Goal: Find specific page/section: Find specific page/section

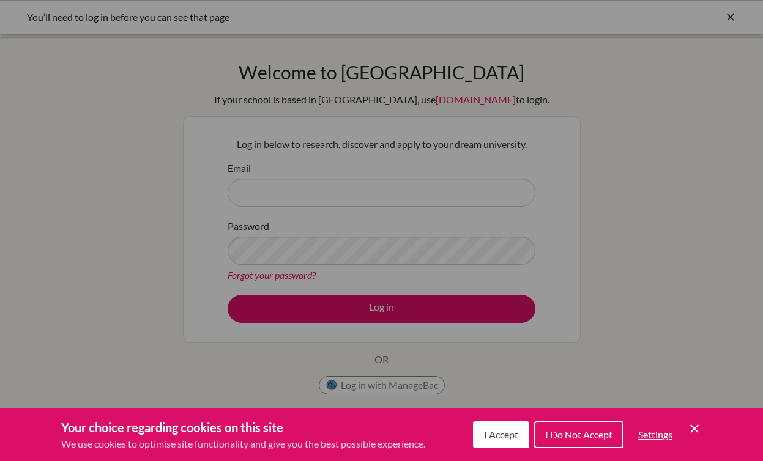
click at [492, 442] on button "I Accept" at bounding box center [501, 434] width 56 height 27
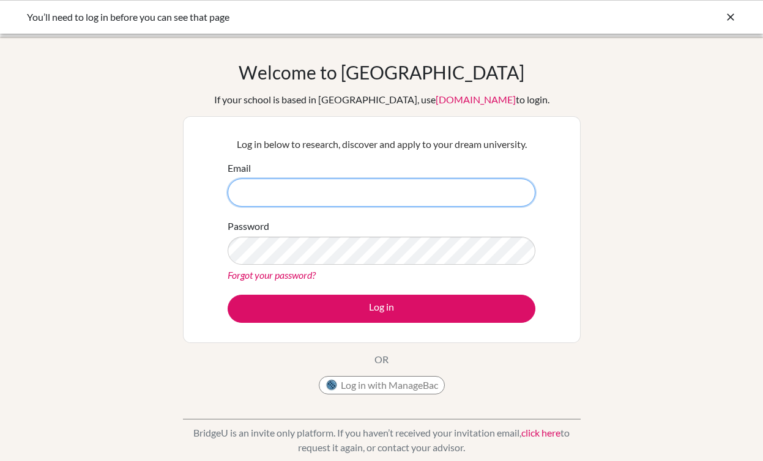
click at [340, 193] on input "Email" at bounding box center [381, 193] width 308 height 28
type input "[EMAIL_ADDRESS][DOMAIN_NAME]"
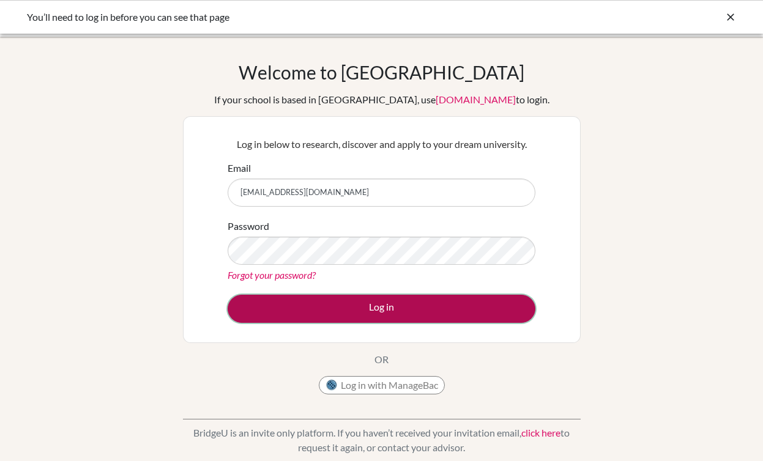
click at [353, 313] on button "Log in" at bounding box center [381, 309] width 308 height 28
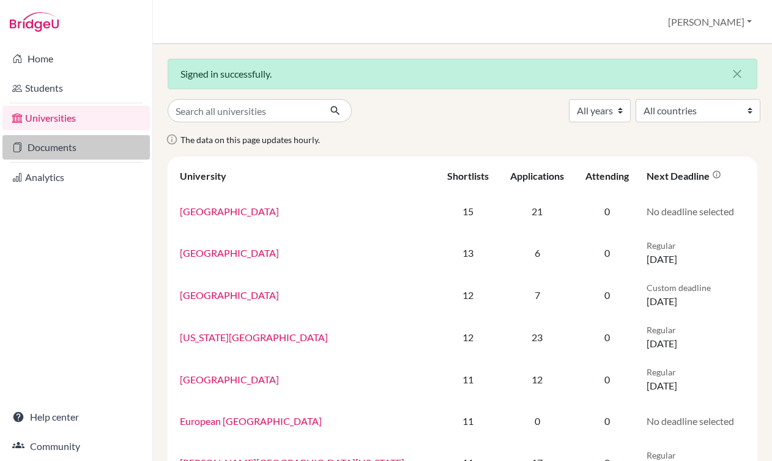
click at [64, 144] on link "Documents" at bounding box center [75, 147] width 147 height 24
